Goal: Transaction & Acquisition: Purchase product/service

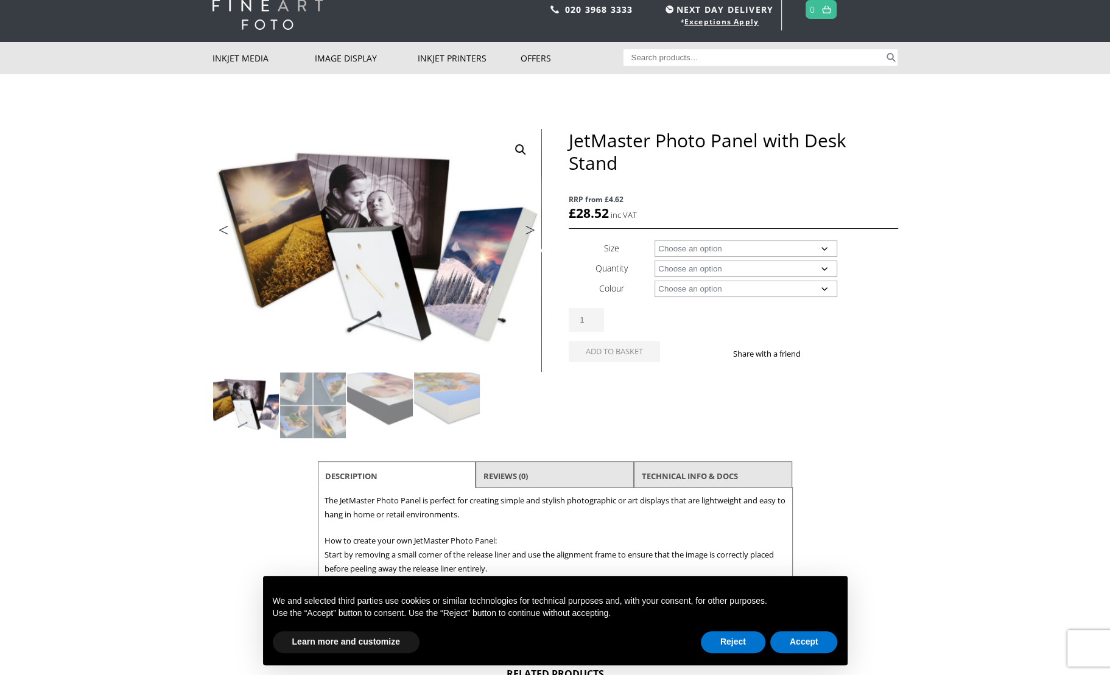
scroll to position [41, 0]
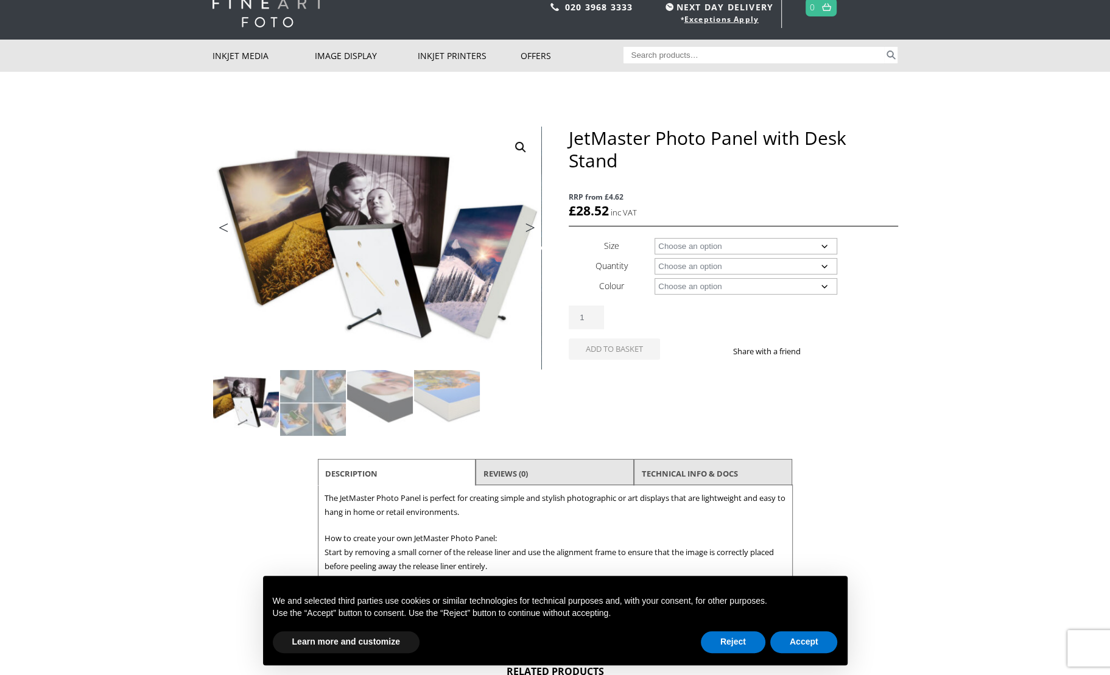
click at [729, 246] on select "Choose an option A4 A3 A3+ 5" x 5" 5" x 7" 6" x 8" 8" x 8" 8" x 10" 8" x 20" 8"…" at bounding box center [745, 246] width 183 height 16
click at [654, 238] on select "Choose an option A4 A3 A3+ 5" x 5" 5" x 7" 6" x 8" 8" x 8" 8" x 10" 8" x 20" 8"…" at bounding box center [745, 246] width 183 height 16
select select "a3-2"
click at [730, 262] on select "Choose an option 8 Panels with Desk Stands" at bounding box center [745, 266] width 183 height 16
click at [695, 337] on div "JetMaster Photo Panel with Desk Stand quantity 1 Add to basket Share with a fri…" at bounding box center [733, 337] width 329 height 63
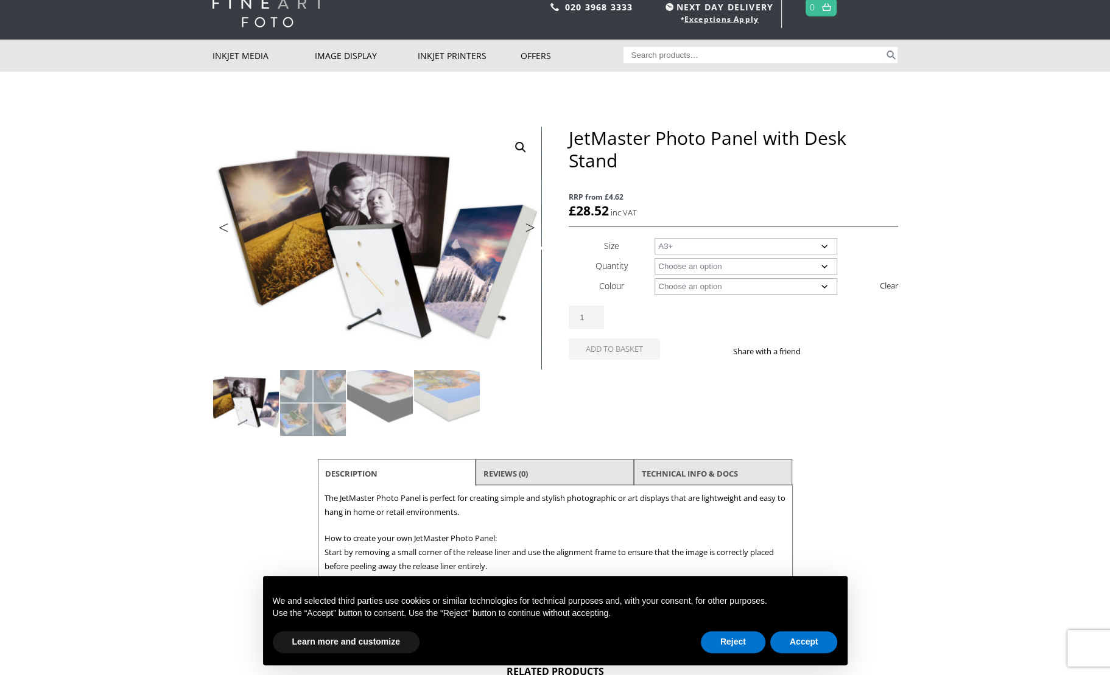
click at [726, 288] on select "Choose an option Black White" at bounding box center [745, 286] width 183 height 16
select select "white"
click at [654, 278] on select "Choose an option Black White" at bounding box center [745, 286] width 183 height 16
click at [737, 259] on select "Choose an option 8 Panels with Desk Stands" at bounding box center [745, 266] width 183 height 16
click at [654, 258] on select "Choose an option 8 Panels with Desk Stands" at bounding box center [745, 266] width 183 height 16
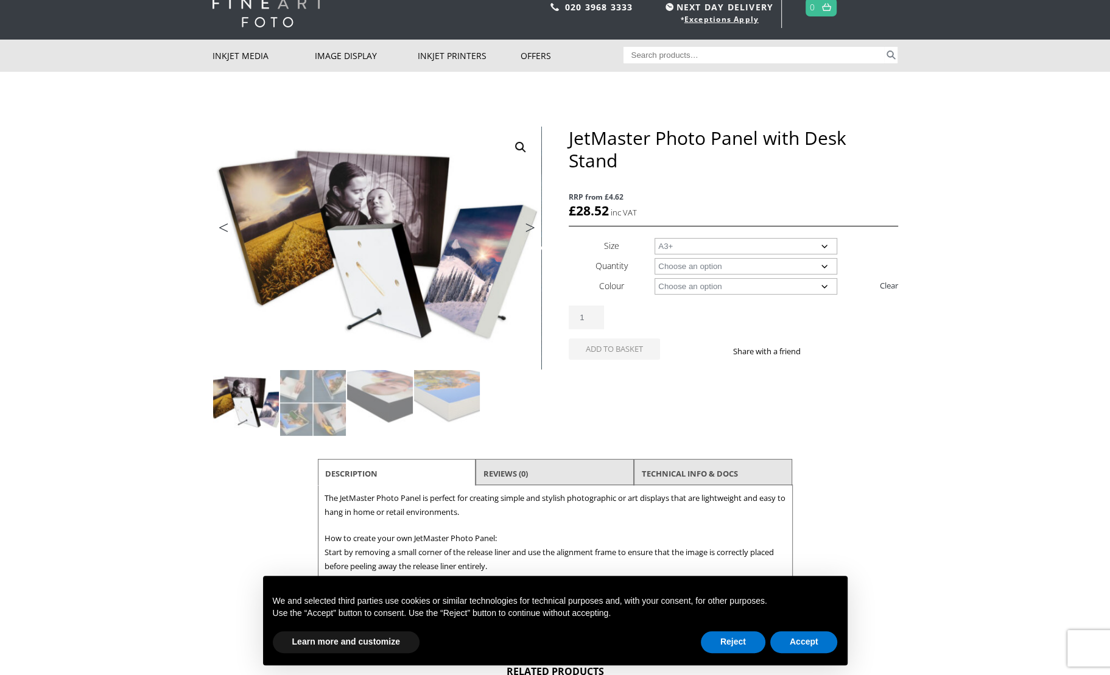
click at [768, 244] on select "Choose an option A3+ 5" x 5" 5" x 7" 6" x 8" 8" x 8" 8" x 10" 8" x 12" 11" x 14"" at bounding box center [745, 246] width 183 height 16
select select "11-x-14"
click at [654, 238] on select "Choose an option A3+ 5" x 5" 5" x 7" 6" x 8" 8" x 8" 8" x 10" 8" x 12" 11" x 14"" at bounding box center [745, 246] width 183 height 16
click at [730, 265] on select "Choose an option 10 Panels with Desk Stands" at bounding box center [745, 266] width 183 height 16
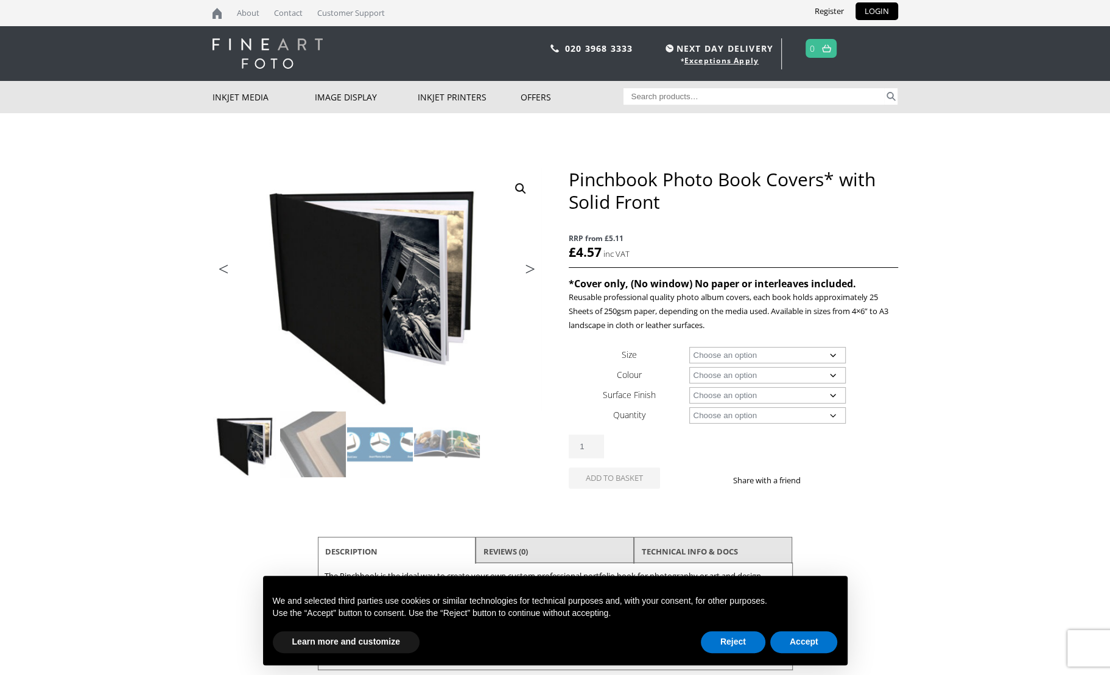
click at [771, 352] on select "Choose an option A4 Landscape 4" x 6" 5" x 7"" at bounding box center [767, 355] width 156 height 16
click at [689, 347] on select "Choose an option A4 Landscape 4" x 6" 5" x 7"" at bounding box center [767, 355] width 156 height 16
select select "a4-landscape"
click at [768, 373] on select "Choose an option Black" at bounding box center [767, 375] width 156 height 16
select select "black"
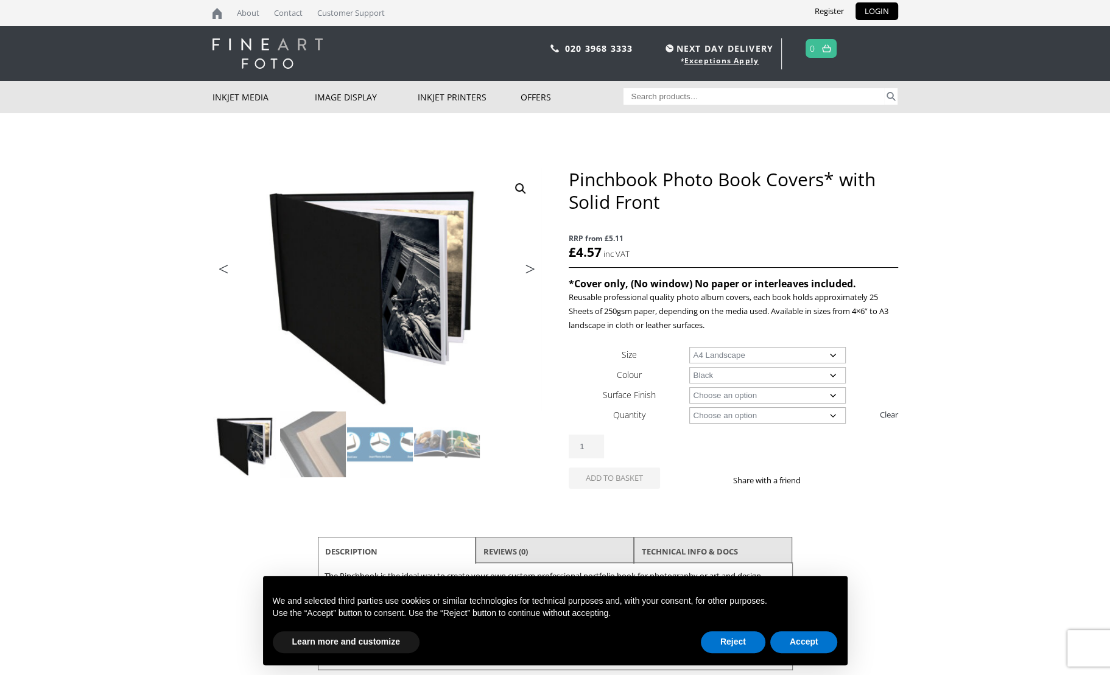
click at [689, 367] on select "Choose an option Black" at bounding box center [767, 375] width 156 height 16
select select "a4-landscape"
click at [767, 393] on select "Choose an option Cloth Leather" at bounding box center [767, 395] width 156 height 16
select select "cloth"
click at [689, 387] on select "Choose an option Cloth Leather" at bounding box center [767, 395] width 156 height 16
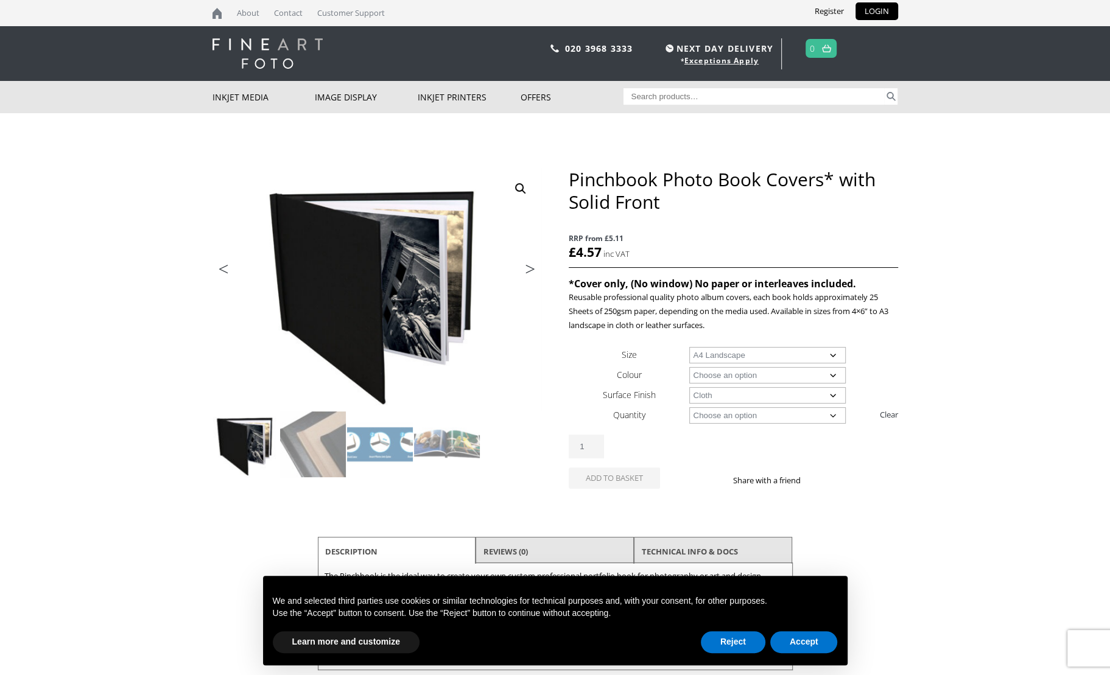
select select "a4-landscape"
select select "cloth"
click at [763, 413] on select "Choose an option 1 Book" at bounding box center [767, 415] width 156 height 16
select select "1-book"
click at [689, 407] on select "Choose an option 1 Book" at bounding box center [767, 415] width 156 height 16
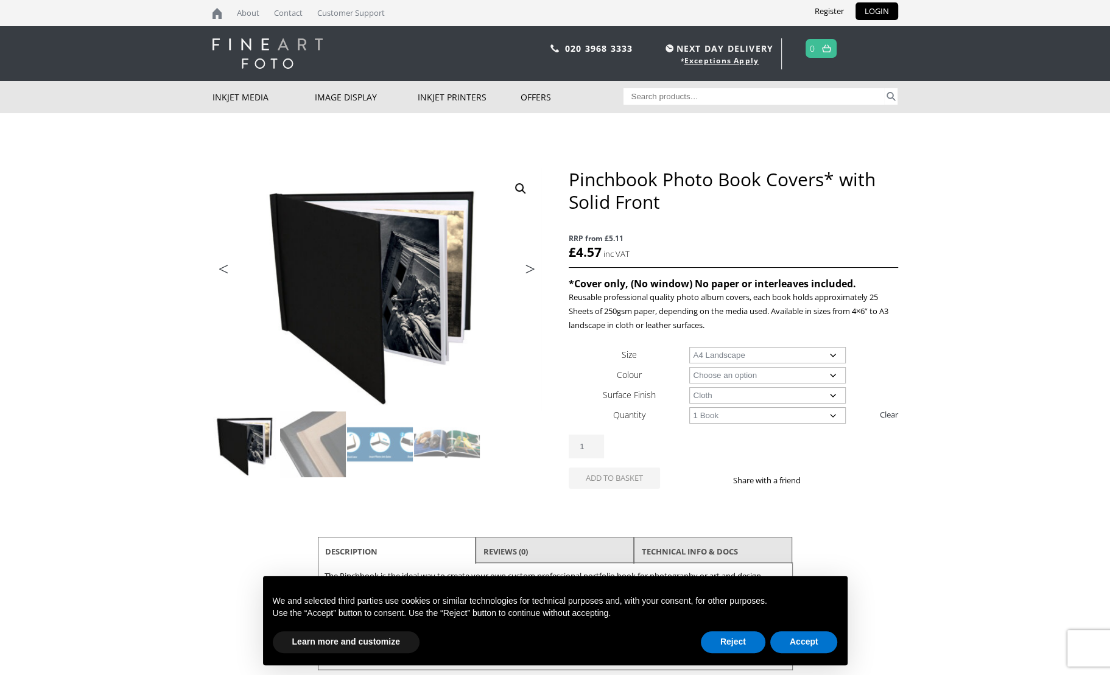
select select "a4-landscape"
select select "cloth"
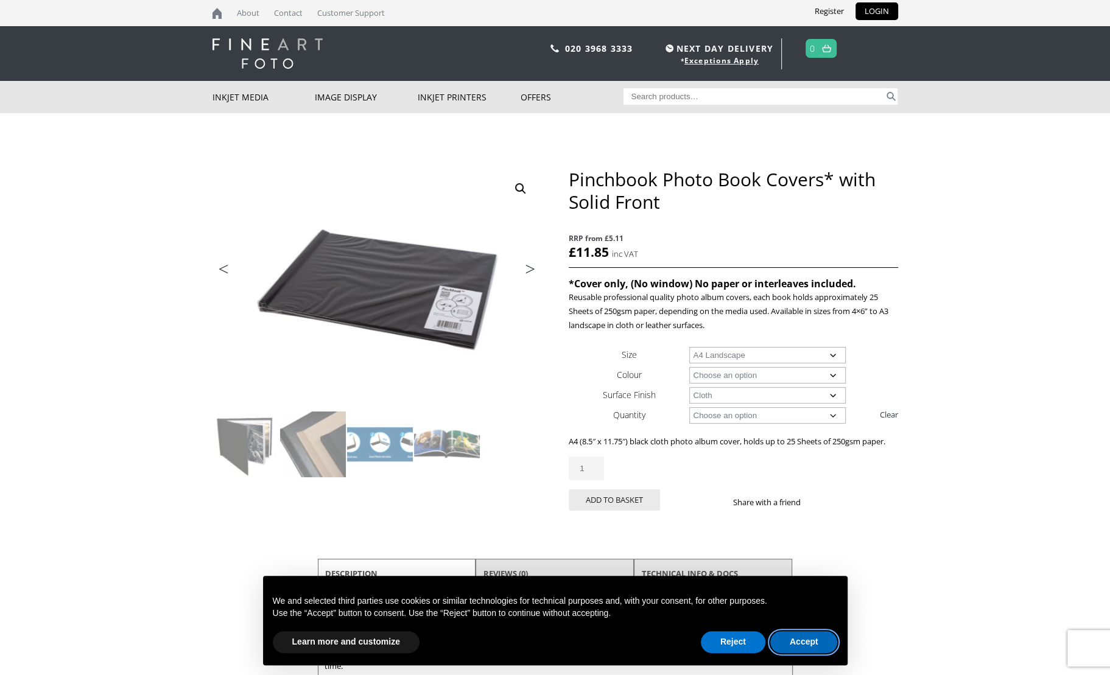
click at [797, 642] on button "Accept" at bounding box center [804, 642] width 68 height 22
